Goal: Transaction & Acquisition: Subscribe to service/newsletter

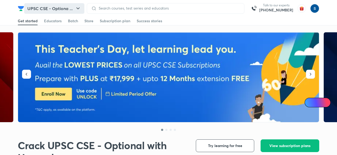
click at [66, 12] on button "UPSC CSE - Optiona ..." at bounding box center [54, 8] width 60 height 11
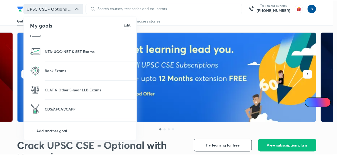
scroll to position [107, 0]
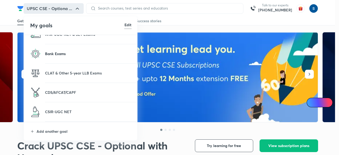
click at [73, 56] on p "Bank Exams" at bounding box center [88, 54] width 86 height 6
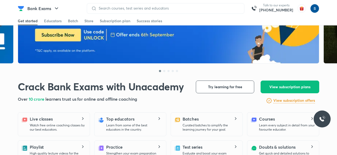
scroll to position [58, 0]
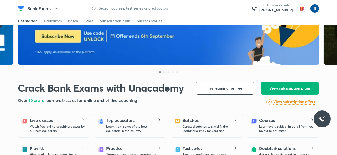
click at [288, 83] on button "View subscription plans" at bounding box center [289, 88] width 59 height 13
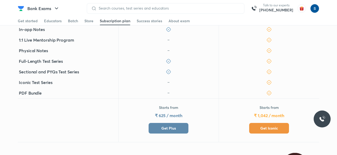
scroll to position [193, 0]
click at [170, 123] on button "Get Plus" at bounding box center [168, 128] width 40 height 11
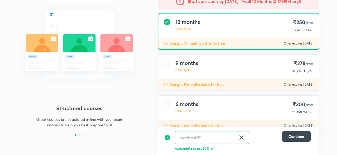
scroll to position [58, 0]
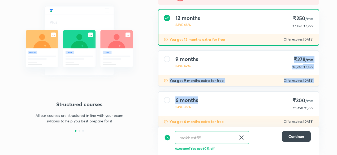
drag, startPoint x: 226, startPoint y: 93, endPoint x: 225, endPoint y: 62, distance: 30.5
click at [225, 62] on div "Start your Journey today!! Avail 12 Months @ 1799! Hurry!! 12 months SAVE 48% ₹…" at bounding box center [238, 77] width 170 height 174
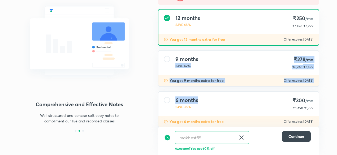
click at [102, 40] on img at bounding box center [79, 41] width 123 height 92
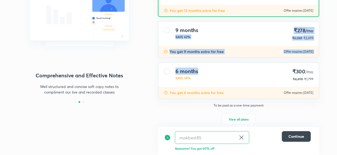
scroll to position [94, 0]
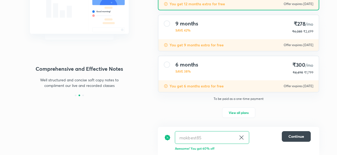
click at [205, 71] on div "6 months SAVE 38% ₹300 /mo ₹4,498 ₹1,799" at bounding box center [238, 68] width 160 height 24
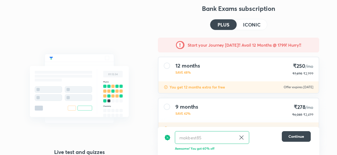
scroll to position [0, 0]
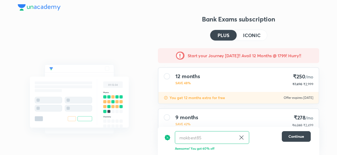
click at [39, 7] on img at bounding box center [39, 7] width 43 height 6
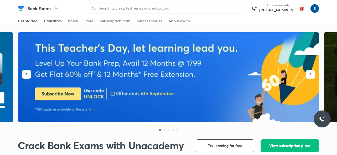
click at [55, 21] on div "Educators" at bounding box center [52, 20] width 17 height 5
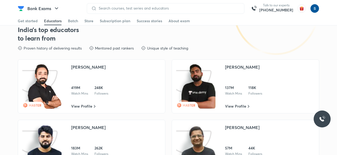
scroll to position [847, 0]
click at [90, 109] on span "View Profile" at bounding box center [81, 106] width 21 height 5
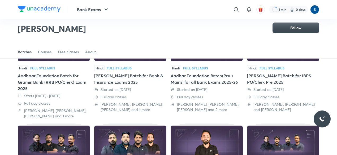
scroll to position [76, 0]
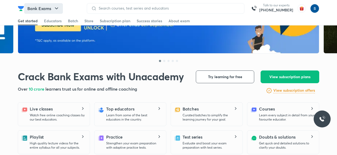
click at [53, 9] on button "Bank Exams" at bounding box center [43, 8] width 39 height 11
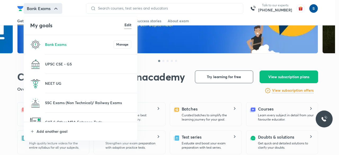
click at [66, 61] on li "UPSC CSE - GS" at bounding box center [81, 64] width 114 height 19
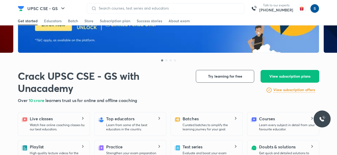
scroll to position [68, 0]
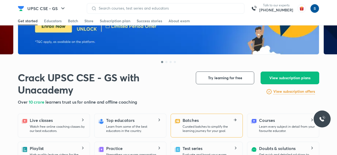
click at [185, 125] on p "Curated batches to simplify the learning journey for your goal." at bounding box center [210, 129] width 56 height 8
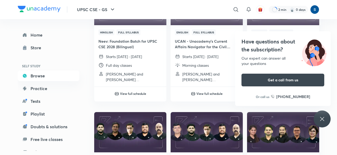
scroll to position [214, 0]
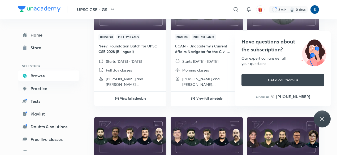
click at [319, 116] on icon at bounding box center [322, 119] width 6 height 6
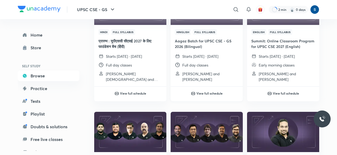
scroll to position [90, 0]
